Goal: Task Accomplishment & Management: Use online tool/utility

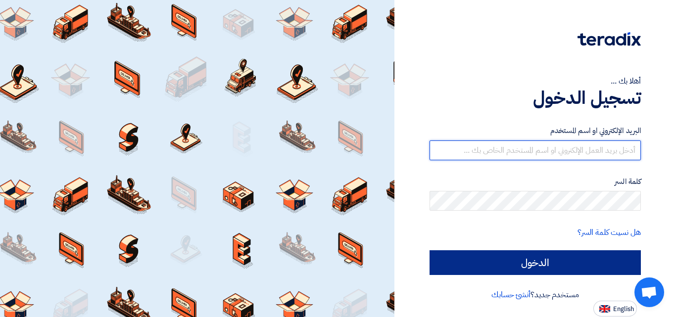
type input "[EMAIL_ADDRESS][DOMAIN_NAME]"
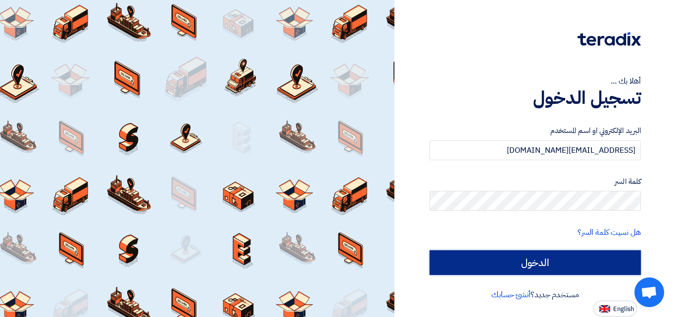
click at [516, 270] on input "الدخول" at bounding box center [535, 262] width 211 height 25
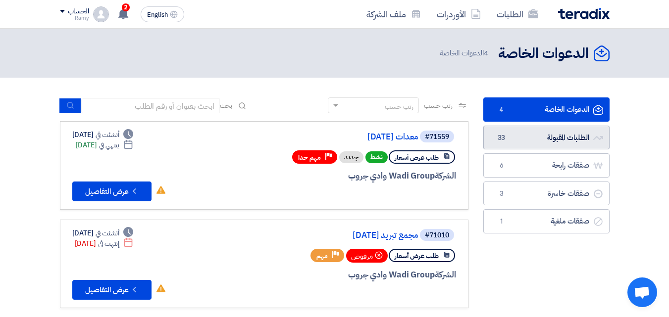
click at [539, 136] on link "الطلبات المقبولة الطلبات المقبولة 33" at bounding box center [546, 138] width 126 height 24
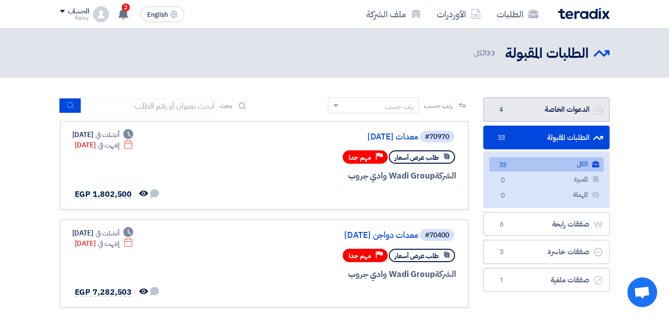
click at [543, 110] on link "الدعوات الخاصة الدعوات الخاصة 4" at bounding box center [546, 110] width 126 height 24
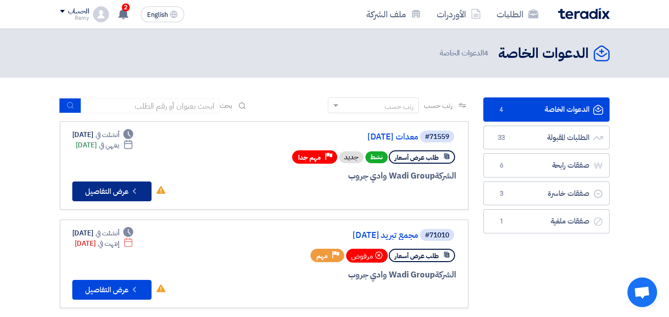
click at [99, 199] on button "Check details عرض التفاصيل" at bounding box center [111, 192] width 79 height 20
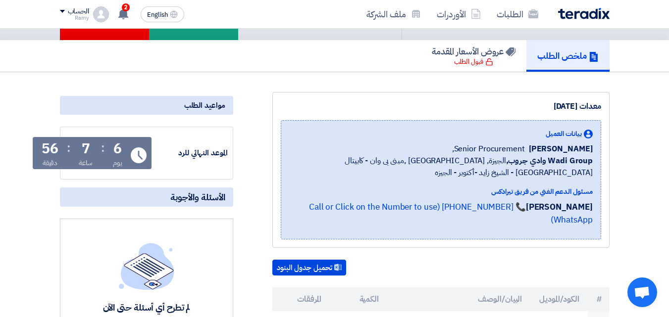
scroll to position [59, 0]
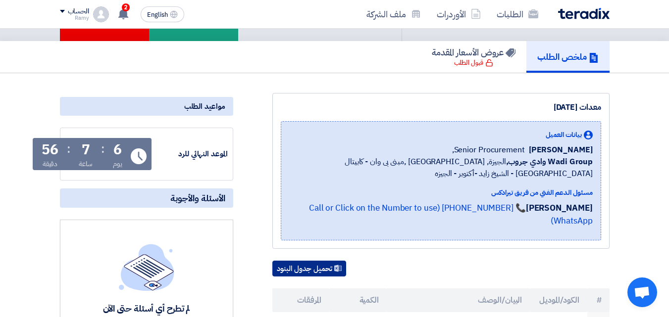
click at [310, 261] on button "تحميل جدول البنود" at bounding box center [309, 269] width 74 height 16
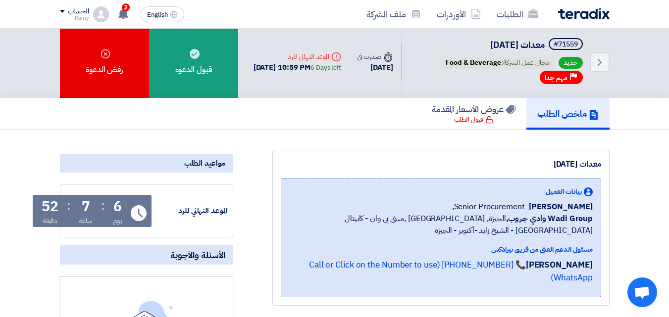
scroll to position [0, 0]
